Goal: Information Seeking & Learning: Learn about a topic

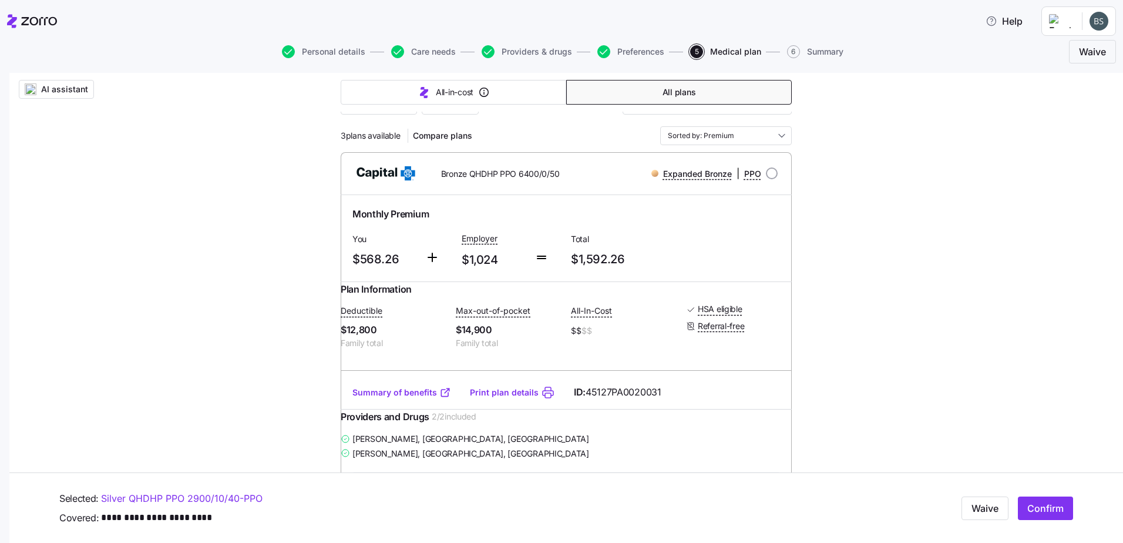
scroll to position [132, 0]
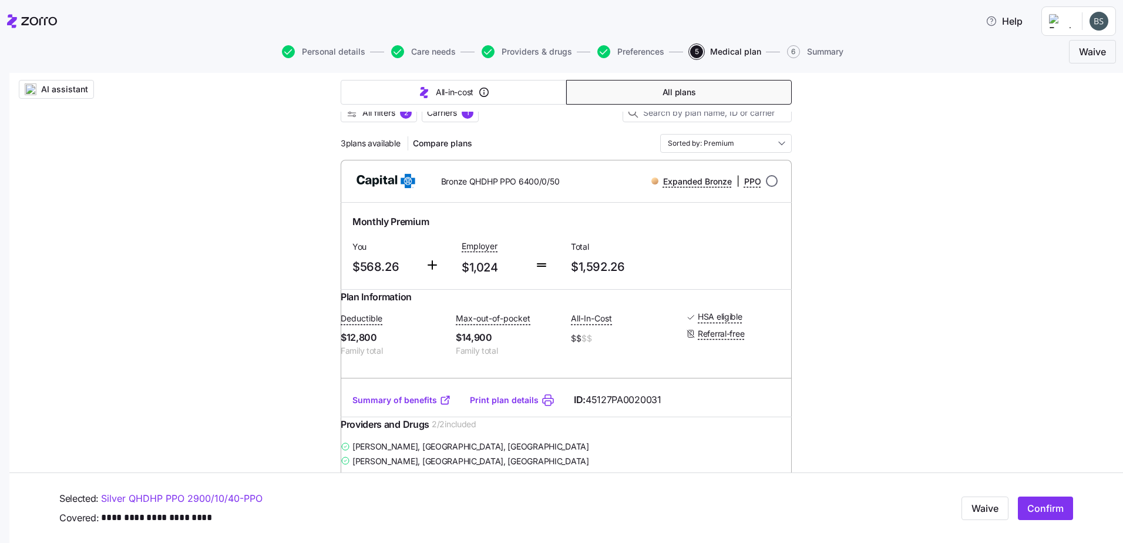
drag, startPoint x: 769, startPoint y: 180, endPoint x: 763, endPoint y: 180, distance: 5.9
click at [769, 180] on input "radio" at bounding box center [772, 181] width 12 height 12
radio input "true"
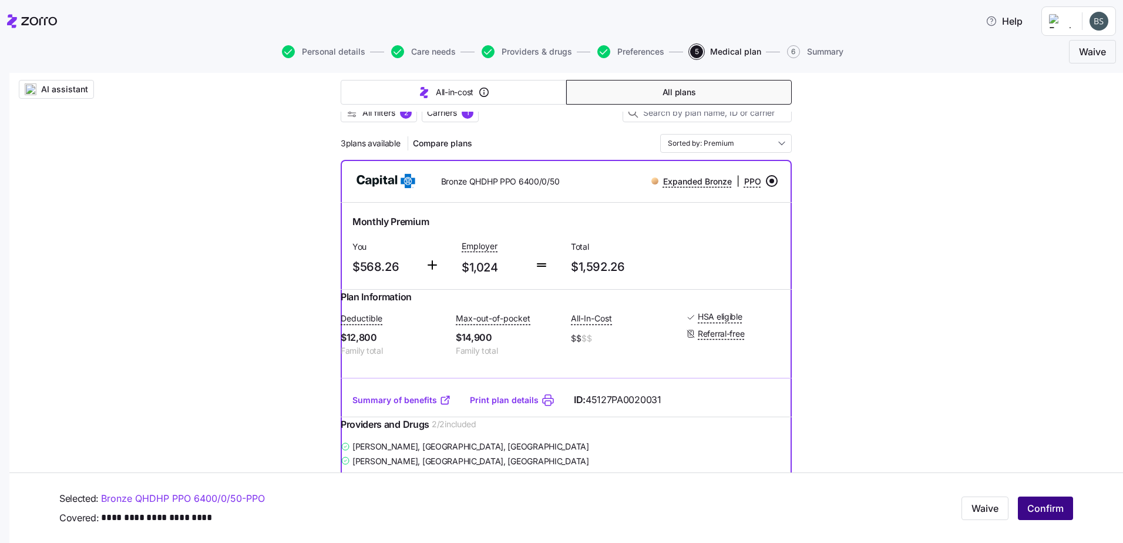
click at [1018, 506] on button "Confirm" at bounding box center [1045, 507] width 55 height 23
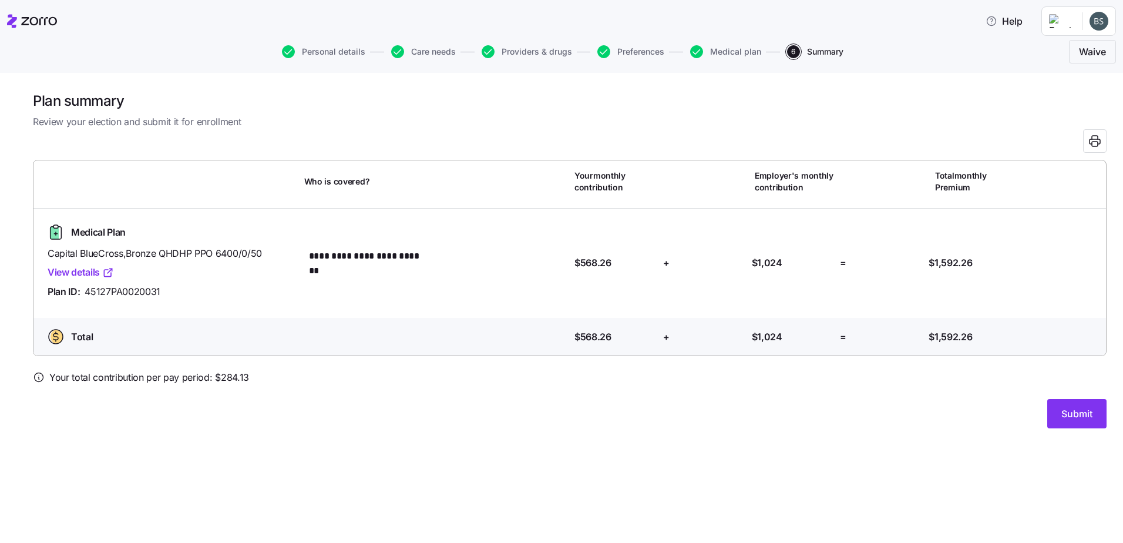
click at [73, 276] on link "View details" at bounding box center [81, 272] width 66 height 15
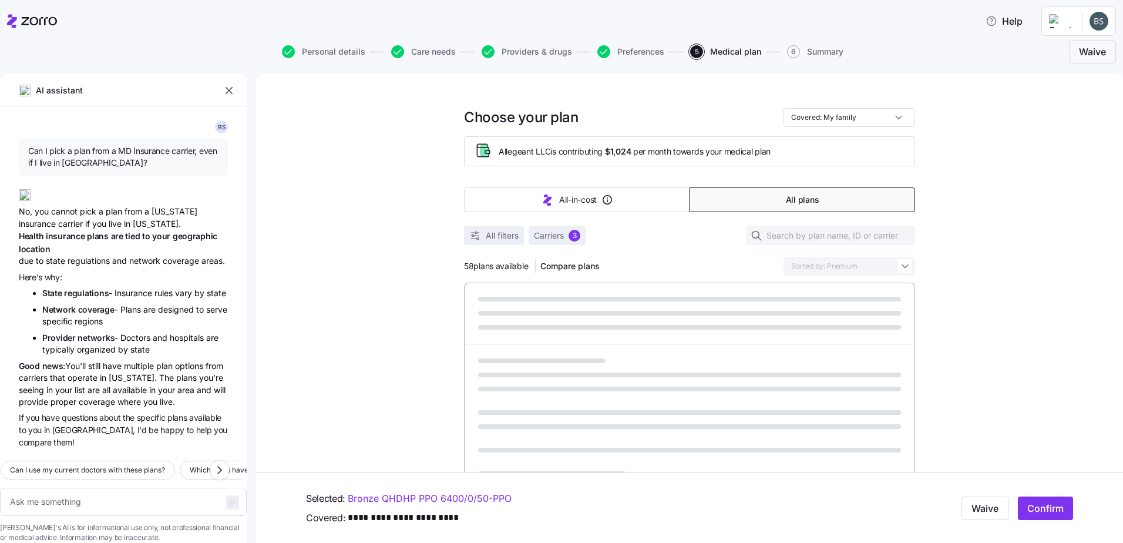
scroll to position [52, 0]
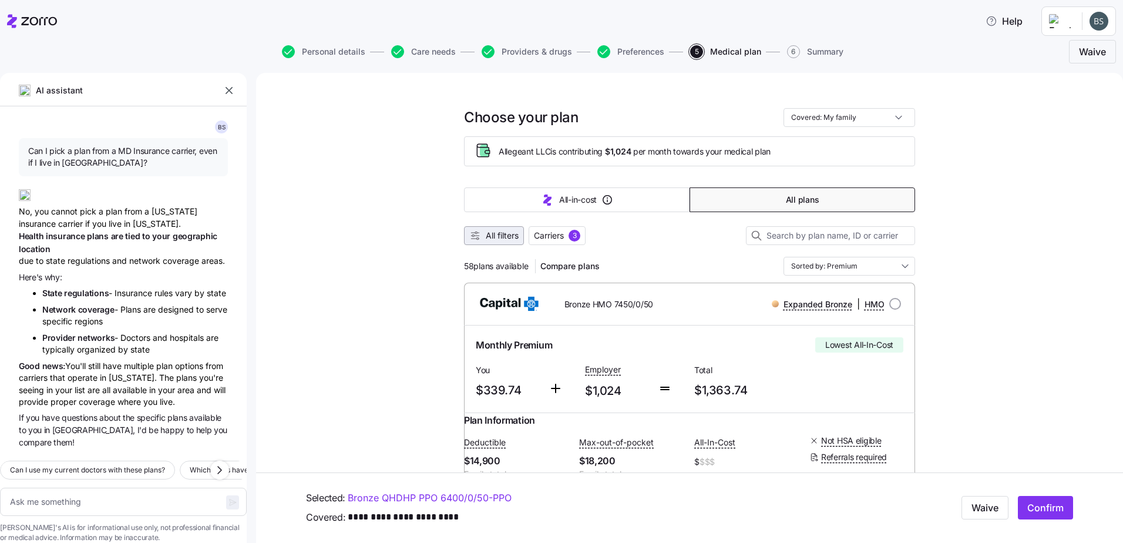
click at [486, 234] on span "All filters" at bounding box center [502, 236] width 33 height 12
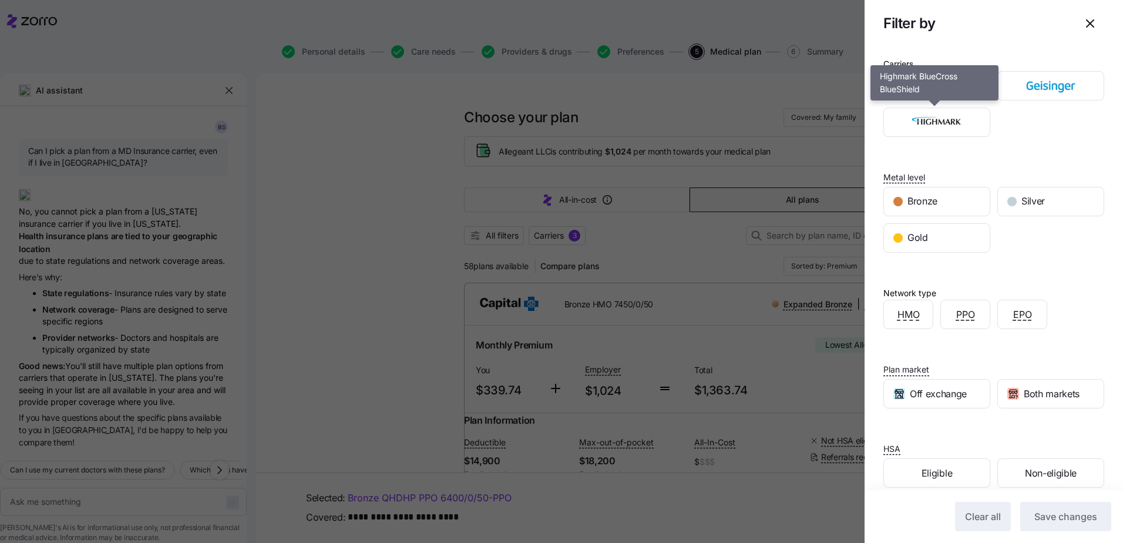
click at [939, 82] on img "button" at bounding box center [937, 85] width 86 height 23
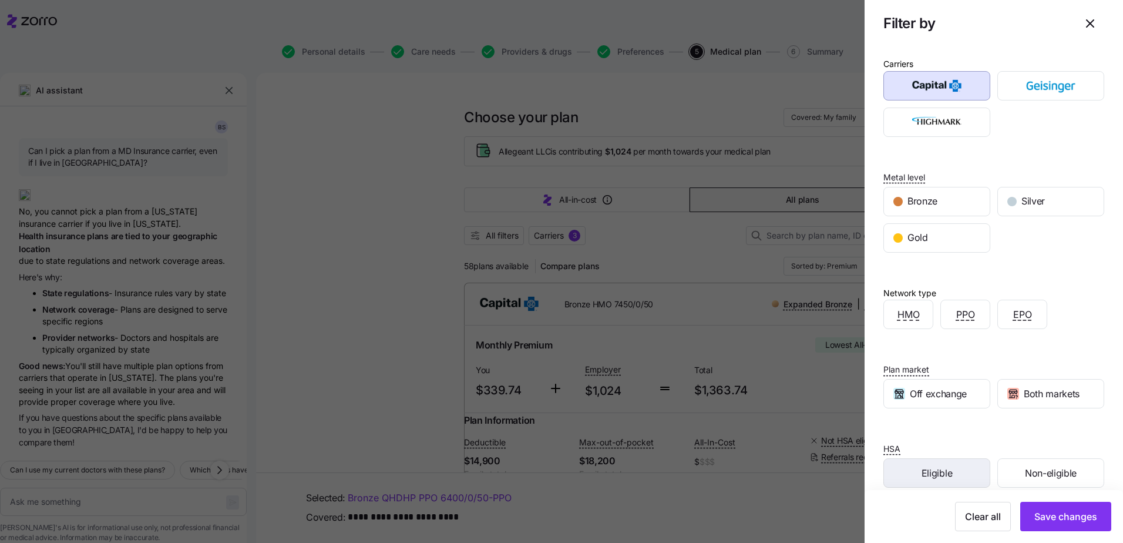
click at [940, 478] on span "Eligible" at bounding box center [937, 473] width 31 height 15
click at [1035, 519] on span "Save changes" at bounding box center [1066, 516] width 63 height 14
type textarea "x"
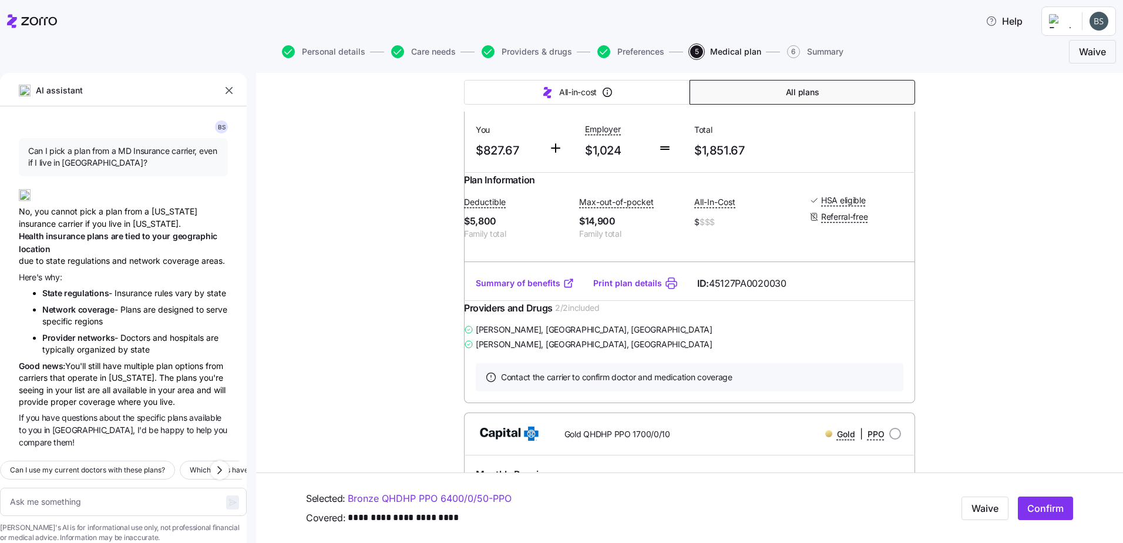
scroll to position [627, 0]
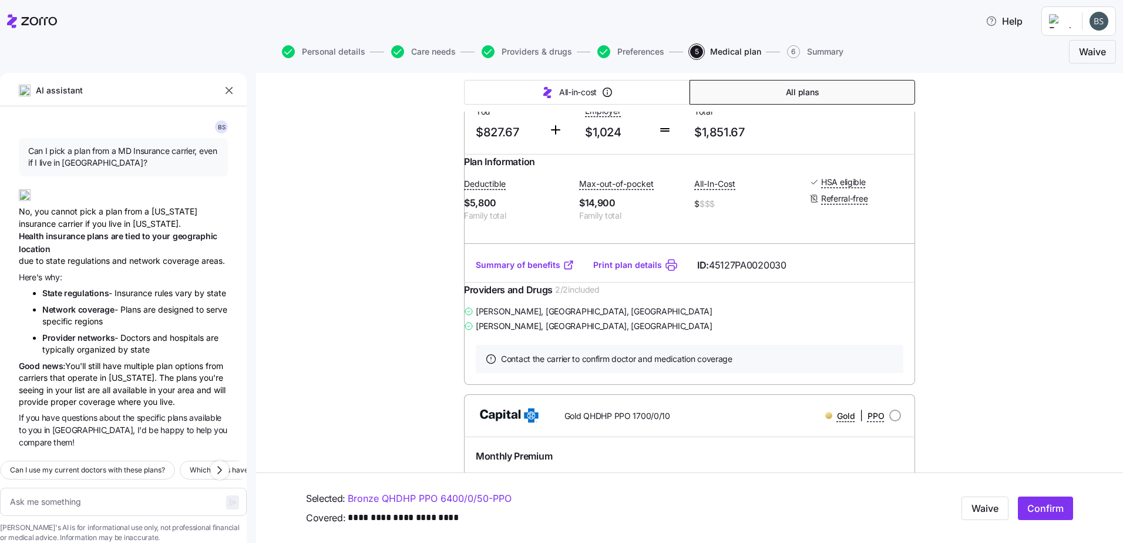
click at [511, 271] on link "Summary of benefits" at bounding box center [525, 265] width 99 height 12
click at [231, 90] on icon "button" at bounding box center [229, 91] width 12 height 12
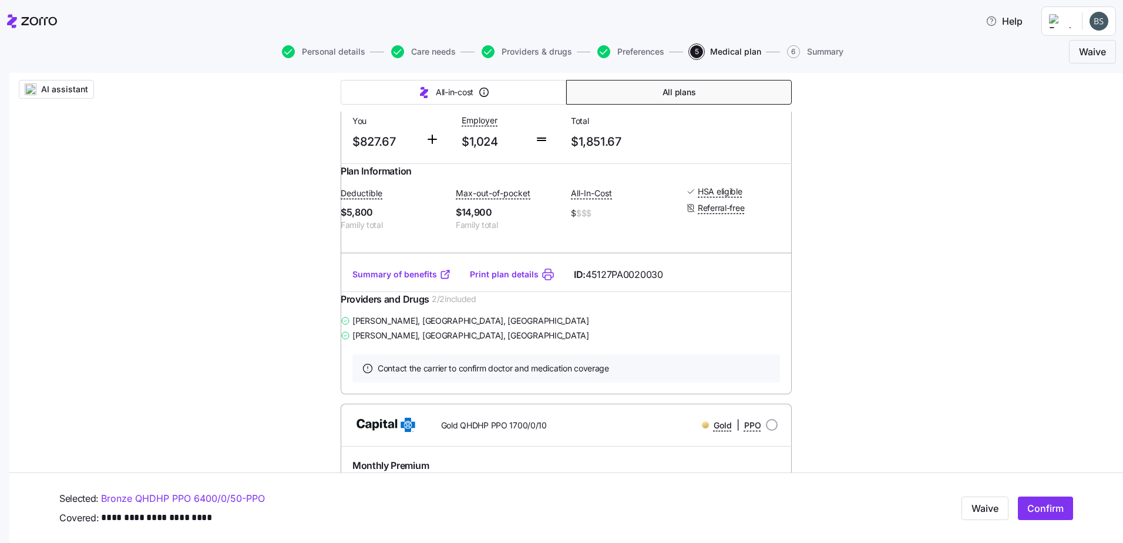
click at [499, 280] on link "Print plan details" at bounding box center [504, 274] width 69 height 12
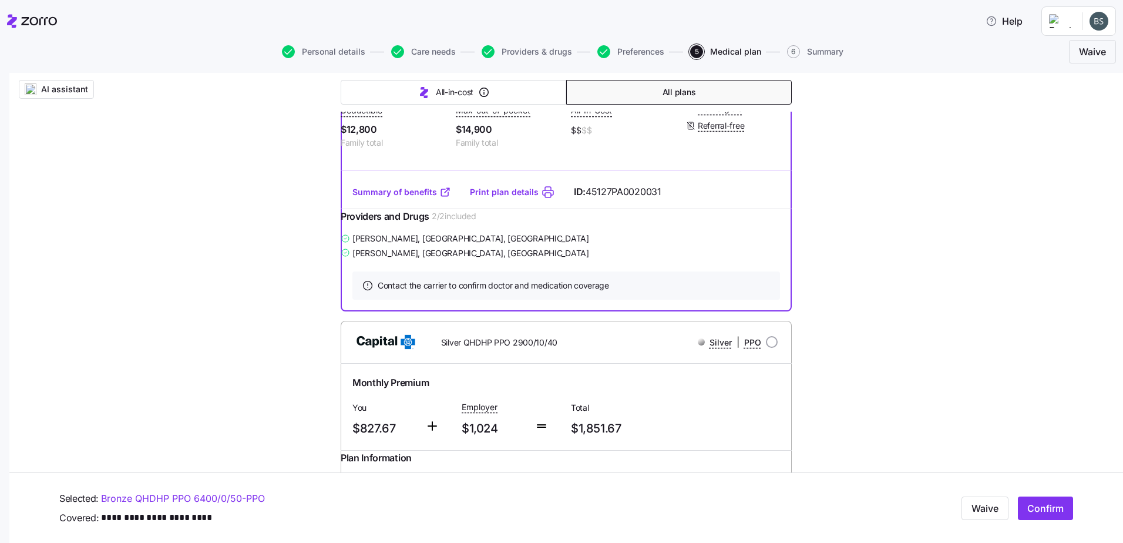
scroll to position [235, 0]
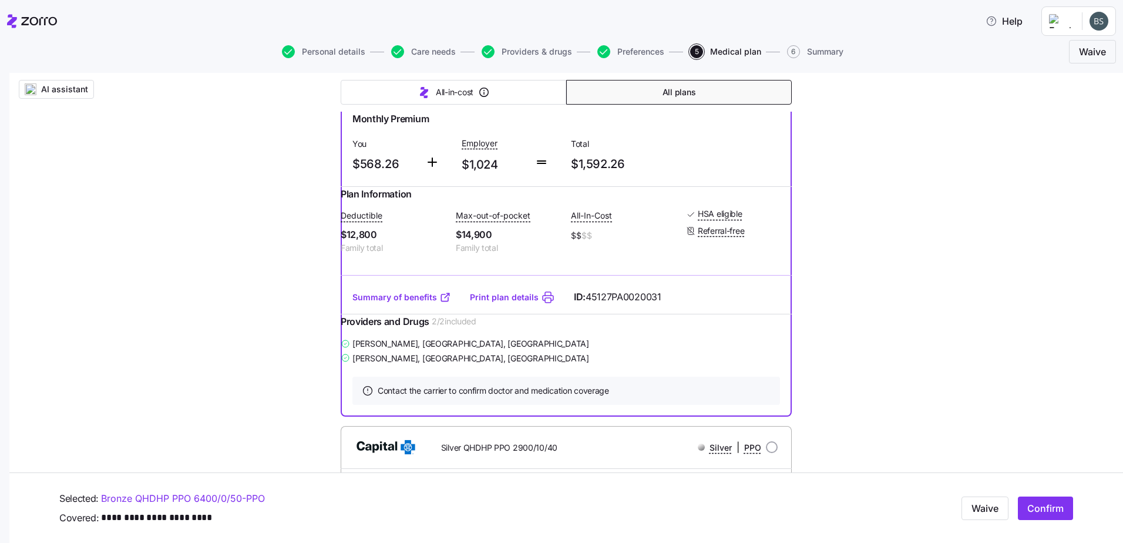
click at [391, 303] on link "Summary of benefits" at bounding box center [401, 297] width 99 height 12
